Goal: Transaction & Acquisition: Purchase product/service

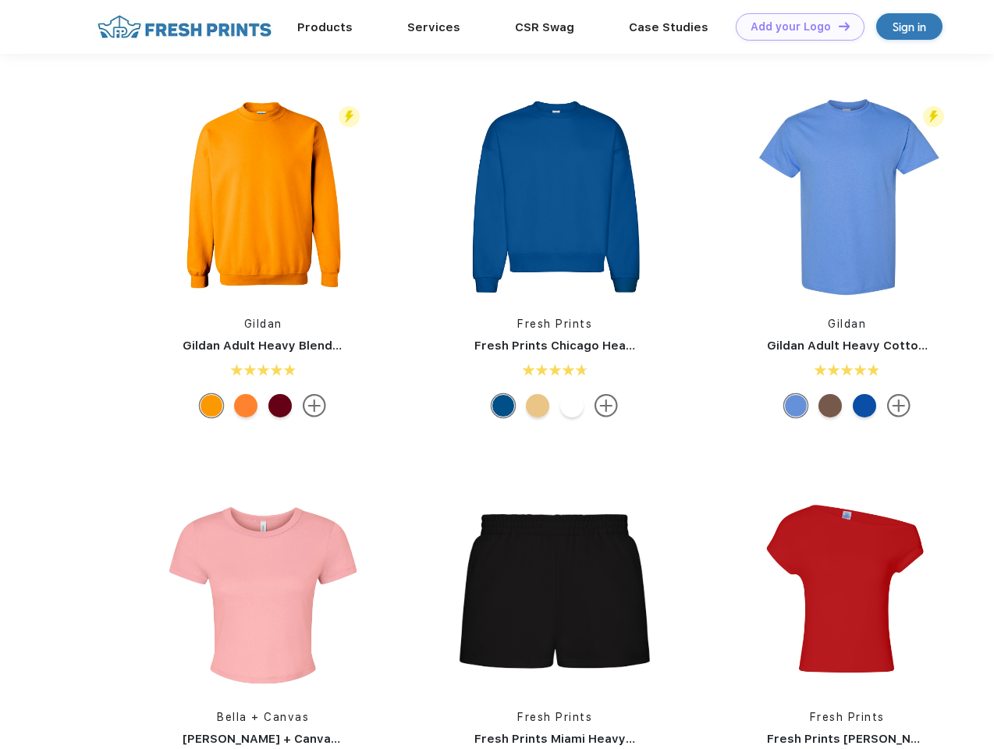
click at [794, 27] on link "Add your Logo Design Tool" at bounding box center [799, 26] width 129 height 27
click at [0, 0] on div "Design Tool" at bounding box center [0, 0] width 0 height 0
click at [837, 26] on link "Add your Logo Design Tool" at bounding box center [799, 26] width 129 height 27
click at [263, 197] on img at bounding box center [262, 196] width 207 height 207
click at [211, 406] on div at bounding box center [211, 405] width 23 height 23
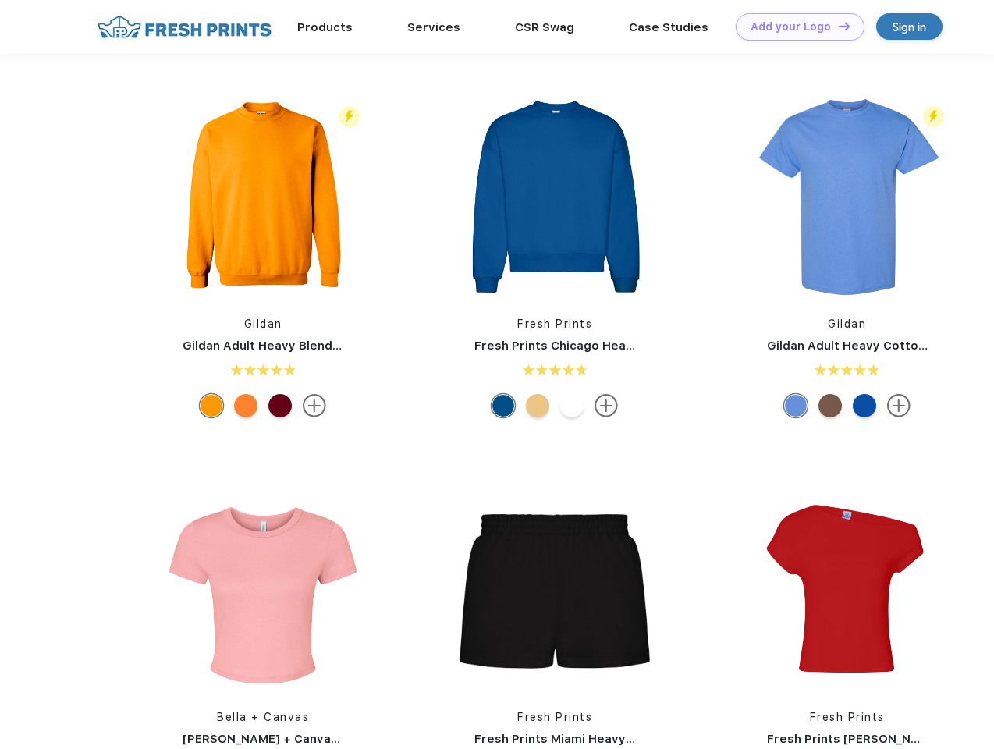
click at [246, 406] on div at bounding box center [245, 405] width 23 height 23
click at [280, 406] on div at bounding box center [279, 405] width 23 height 23
click at [555, 197] on img at bounding box center [554, 196] width 207 height 207
click at [503, 406] on div at bounding box center [502, 405] width 23 height 23
click at [537, 406] on div at bounding box center [537, 405] width 23 height 23
